Goal: Navigation & Orientation: Find specific page/section

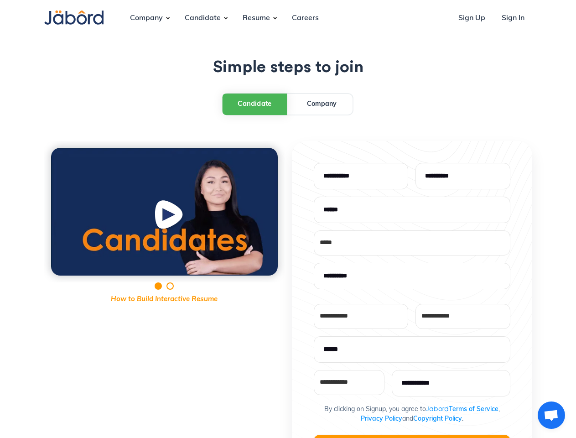
click at [288, 219] on div "**********" at bounding box center [288, 365] width 488 height 448
click at [146, 18] on div "Company" at bounding box center [146, 18] width 47 height 25
click at [202, 18] on div "Candidate" at bounding box center [202, 18] width 51 height 25
click at [256, 18] on div "Resume" at bounding box center [256, 18] width 42 height 25
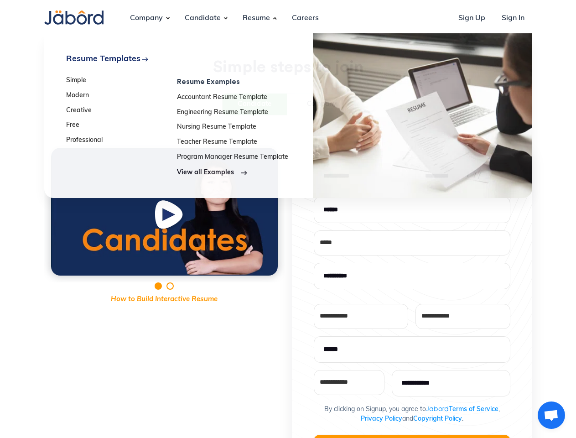
click at [255, 104] on div "Candidate" at bounding box center [255, 104] width 34 height 10
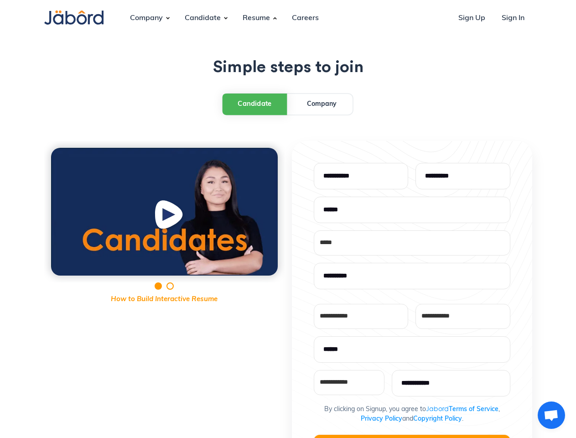
click at [164, 212] on img "open lightbox" at bounding box center [170, 217] width 35 height 36
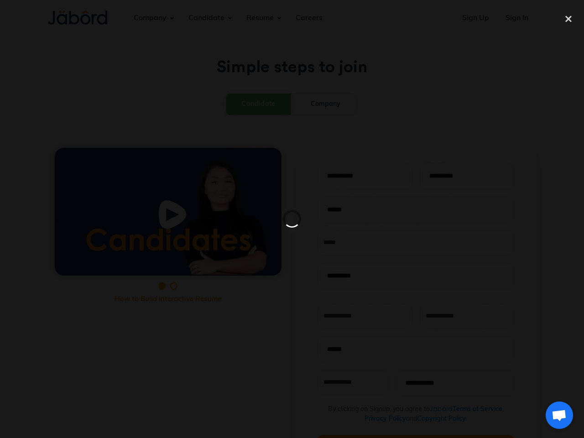
click at [412, 436] on div at bounding box center [292, 219] width 584 height 438
click at [551, 415] on span "Open chat" at bounding box center [558, 415] width 15 height 13
